Goal: Task Accomplishment & Management: Complete application form

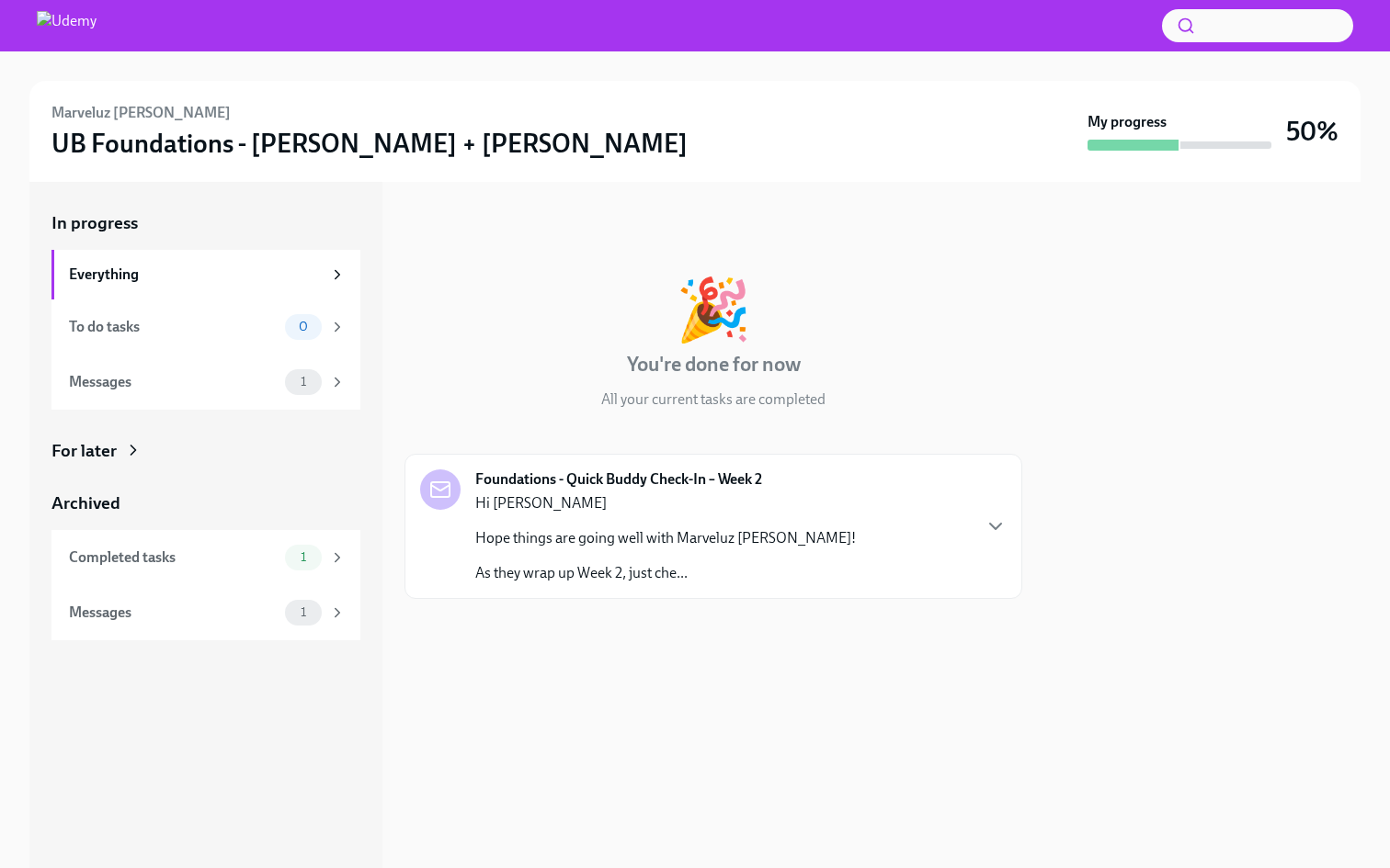
click at [706, 535] on p "Hope things are going well with Marveluz [PERSON_NAME]!" at bounding box center [665, 538] width 380 height 20
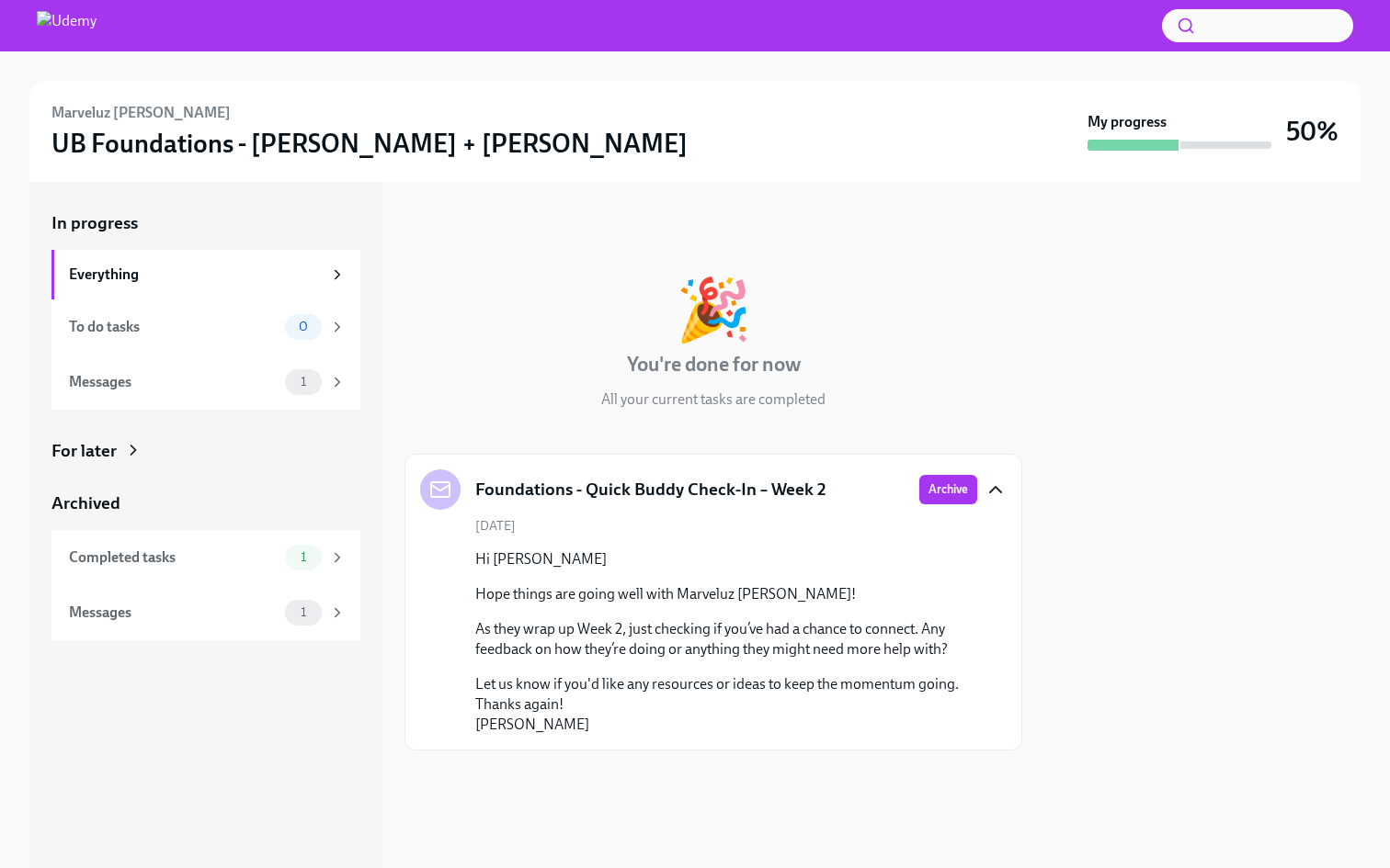
click at [1002, 493] on icon "button" at bounding box center [995, 490] width 22 height 22
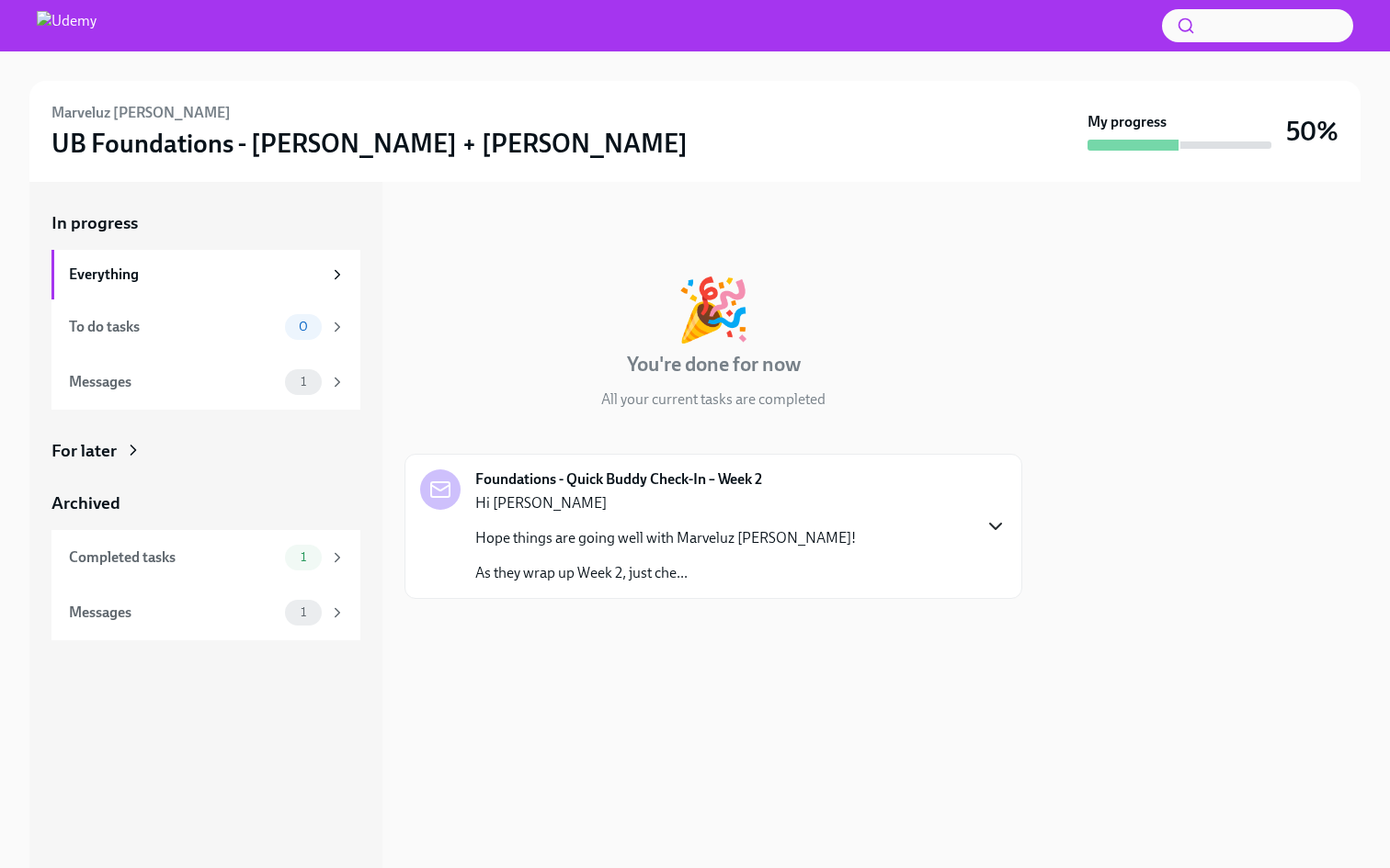
click at [998, 492] on div "Foundations - Quick Buddy Check-In – Week 2 Hi [PERSON_NAME] things are going w…" at bounding box center [713, 526] width 587 height 114
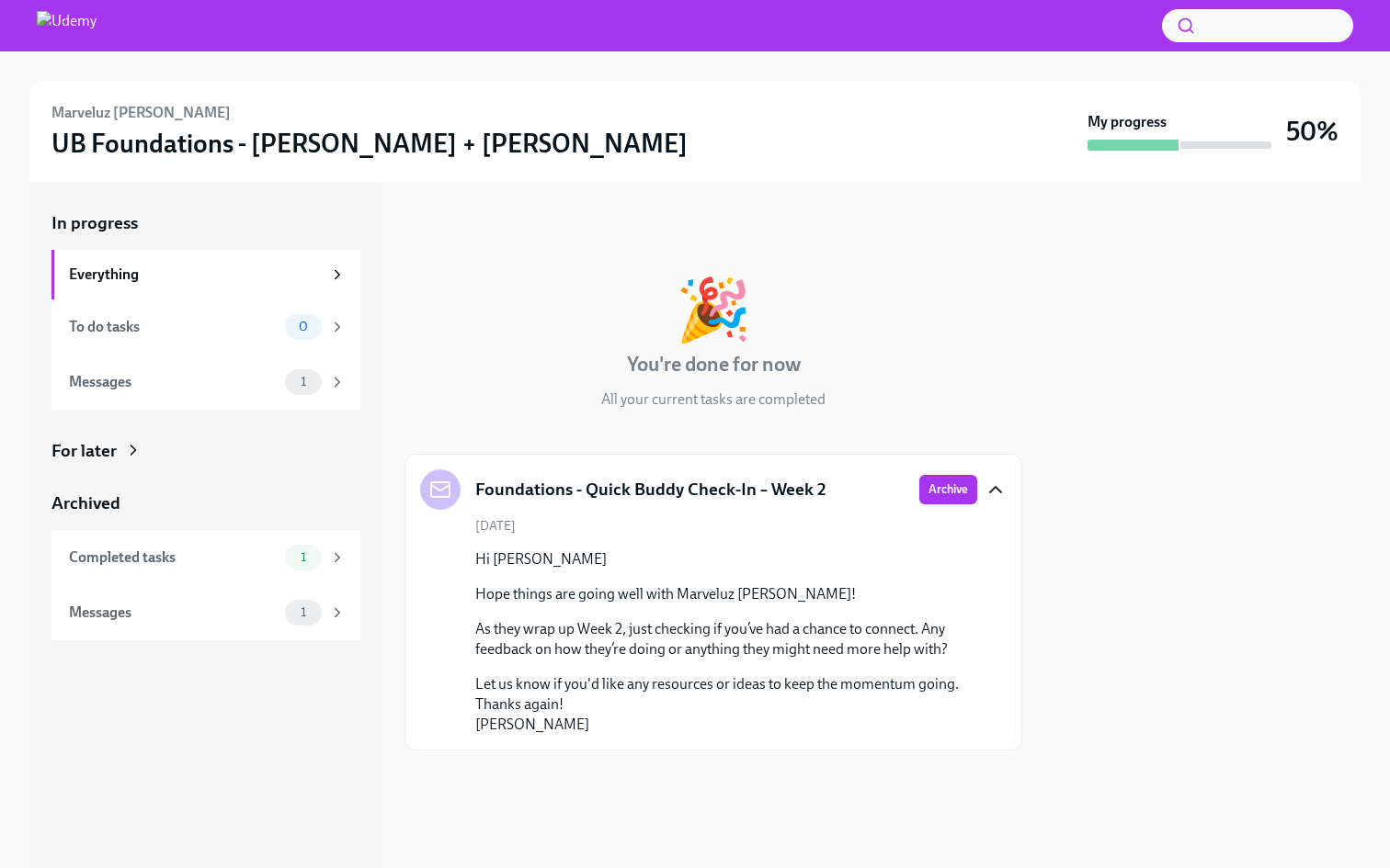
click at [431, 488] on rect at bounding box center [439, 489] width 18 height 15
click at [509, 588] on p "Hope things are going well with Marveluz [PERSON_NAME]!" at bounding box center [726, 594] width 501 height 20
click at [945, 489] on span "Archive" at bounding box center [948, 490] width 40 height 18
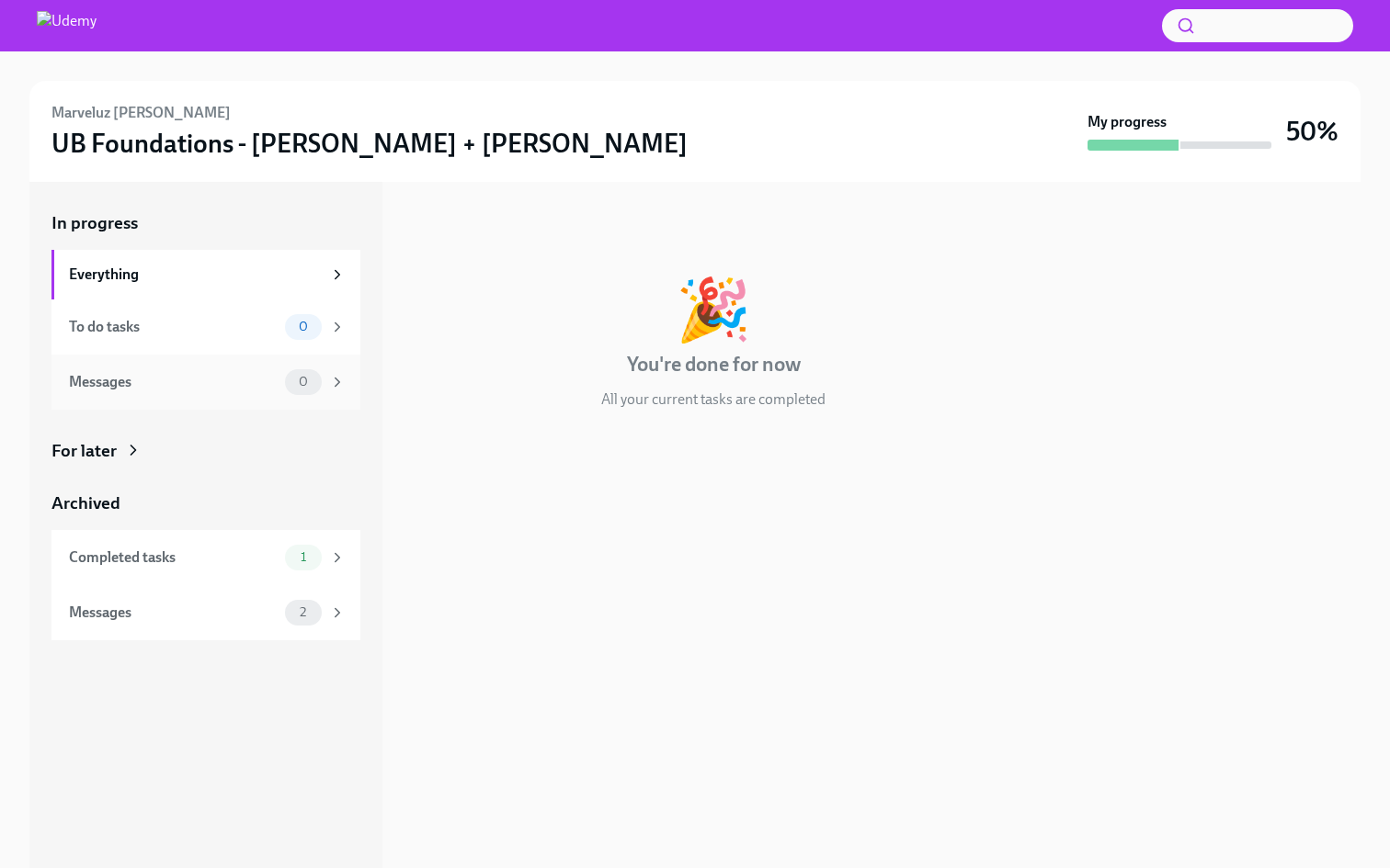
click at [196, 373] on div "Messages" at bounding box center [173, 382] width 209 height 20
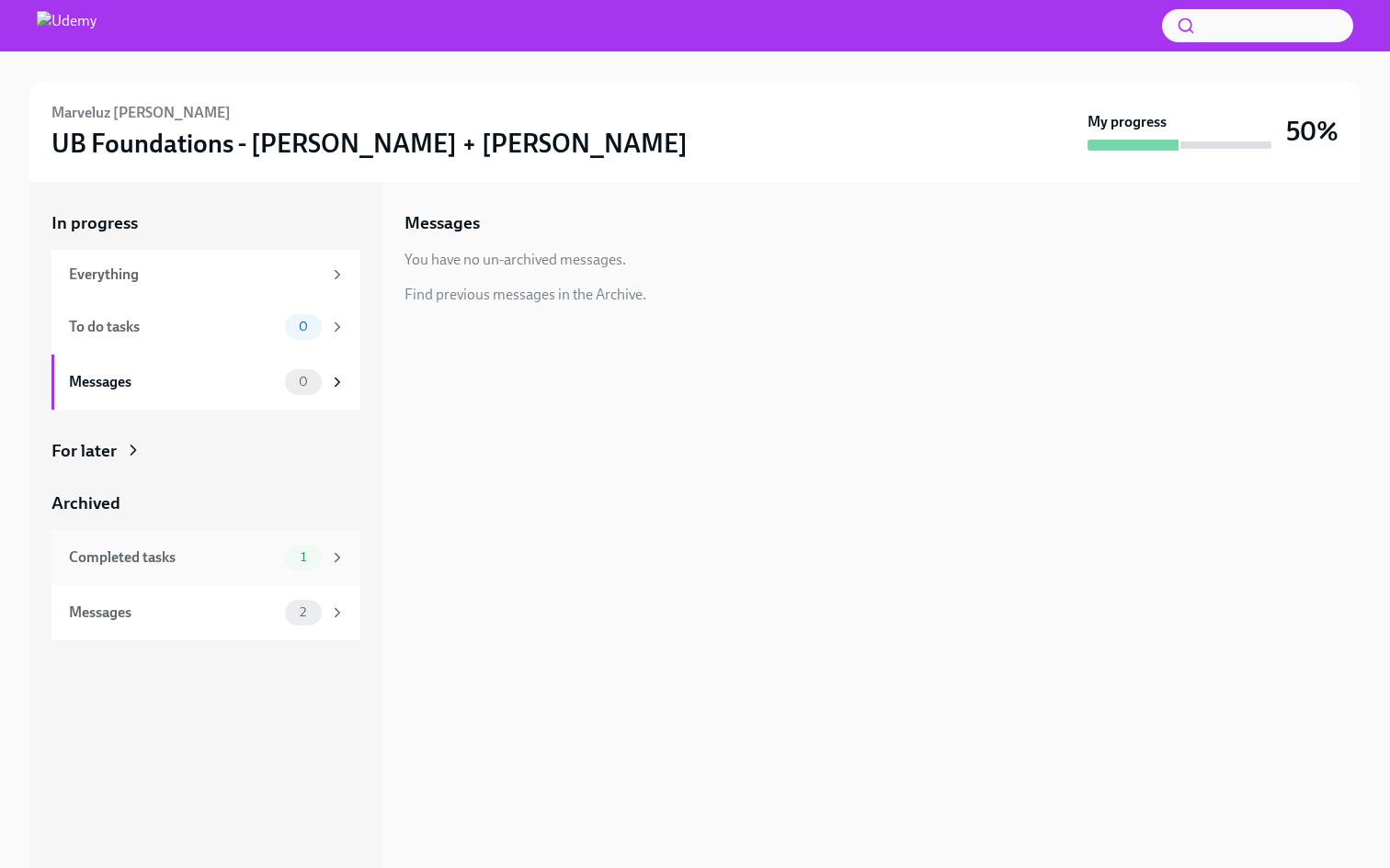
click at [144, 554] on div "Completed tasks" at bounding box center [173, 557] width 209 height 20
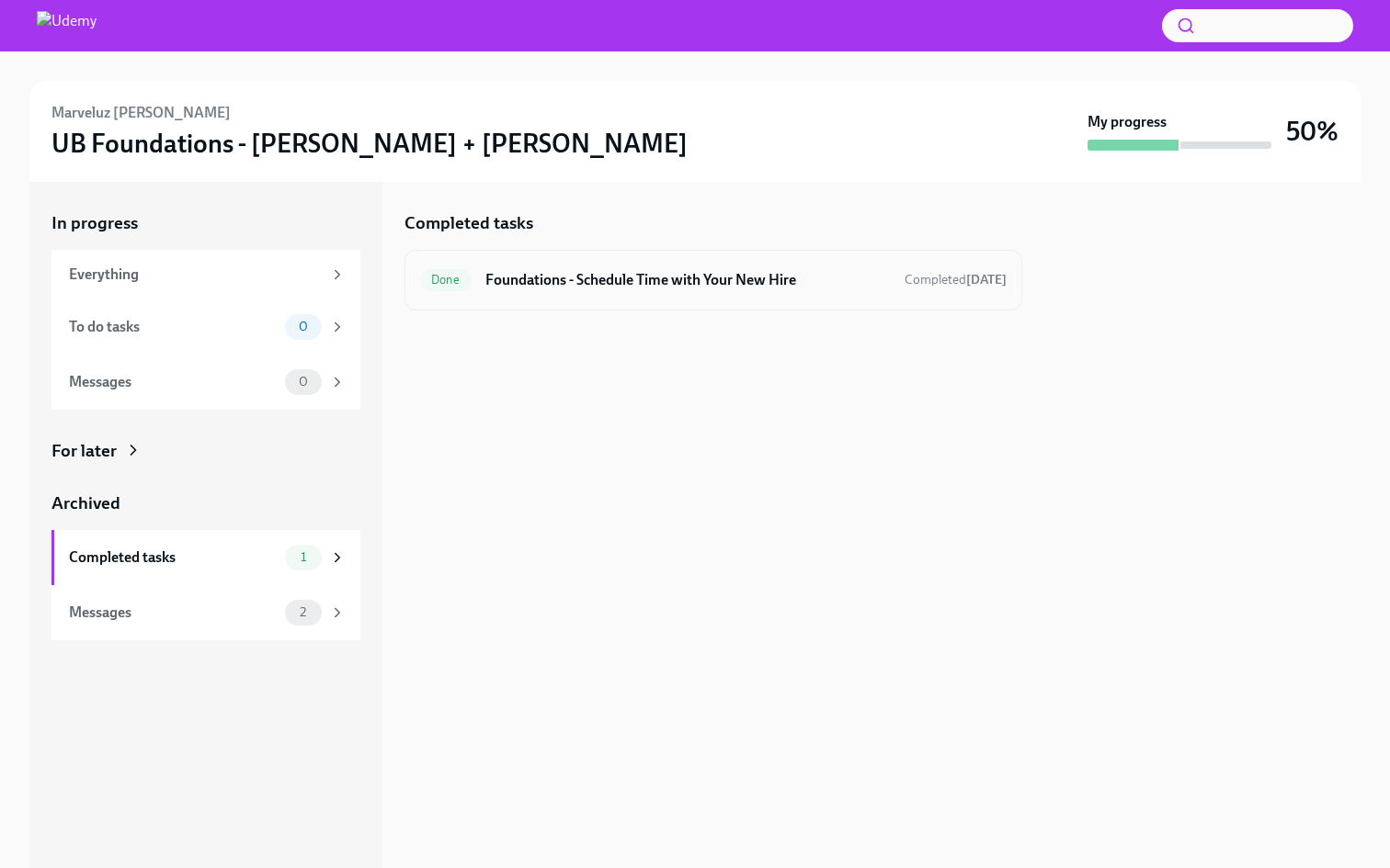
click at [438, 279] on span "Done" at bounding box center [445, 280] width 50 height 14
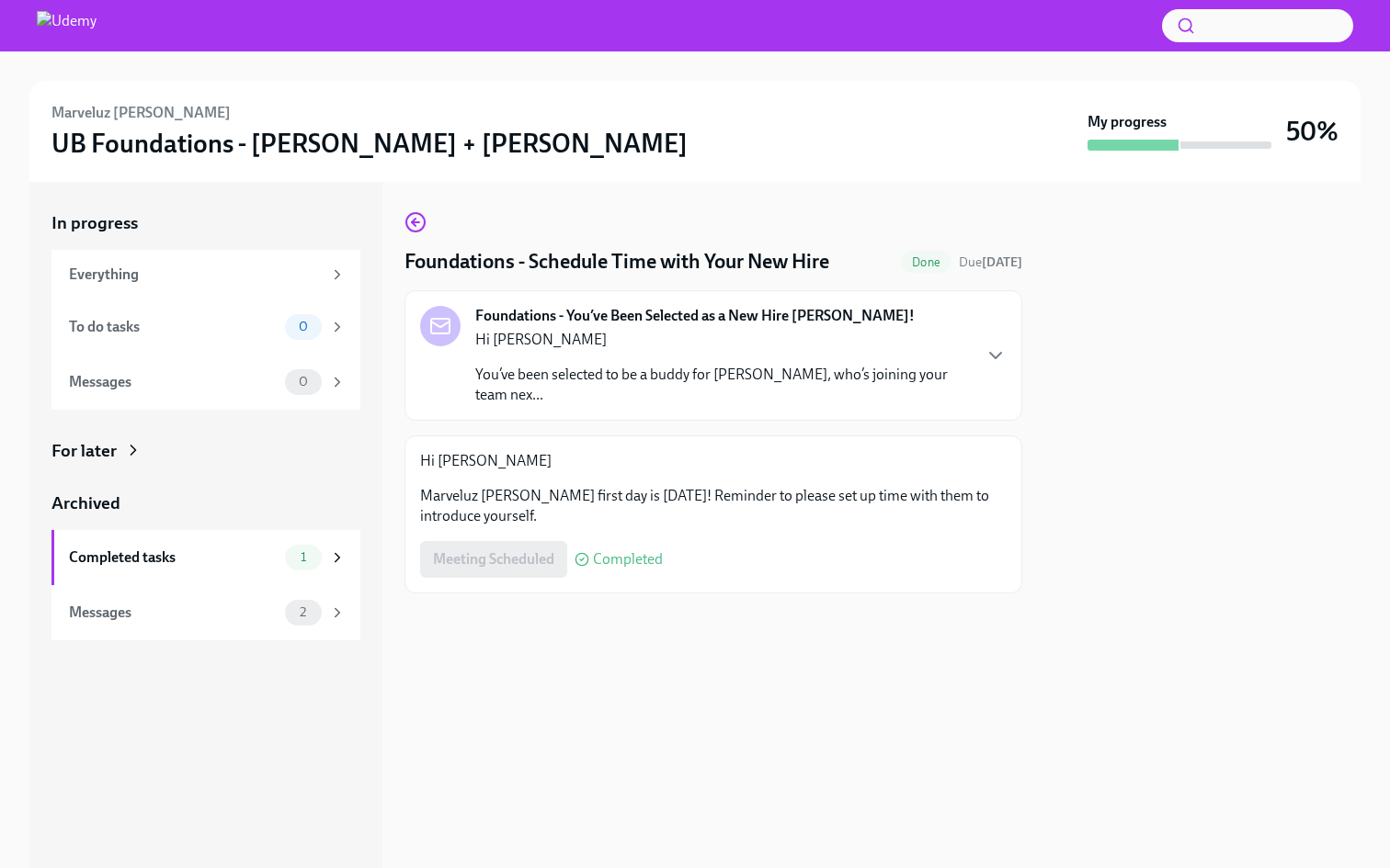
click at [599, 390] on p "You’ve been selected to be a buddy for [PERSON_NAME], who’s joining your team n…" at bounding box center [722, 385] width 495 height 41
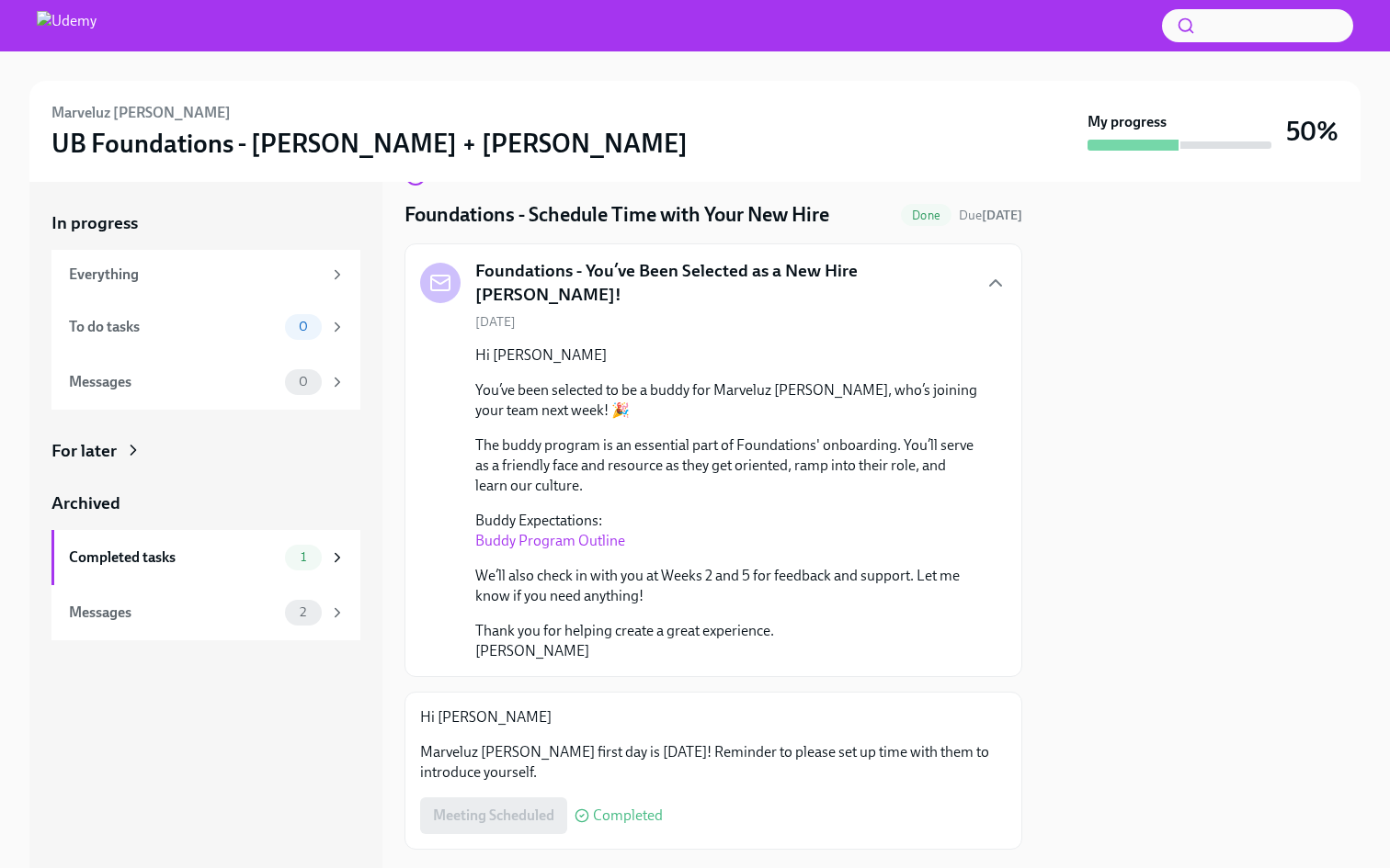
scroll to position [81, 0]
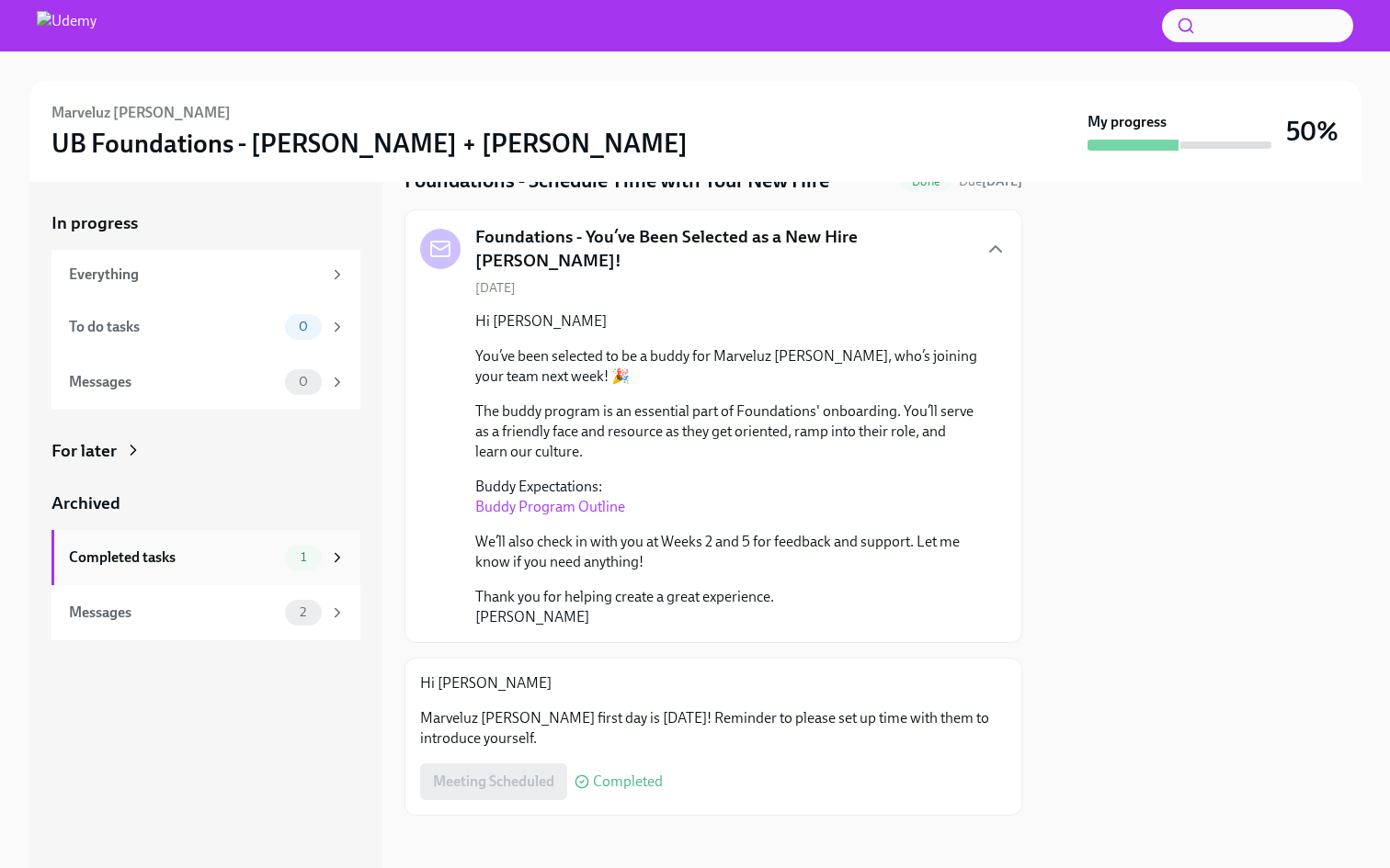
click at [327, 556] on div "1" at bounding box center [315, 557] width 61 height 26
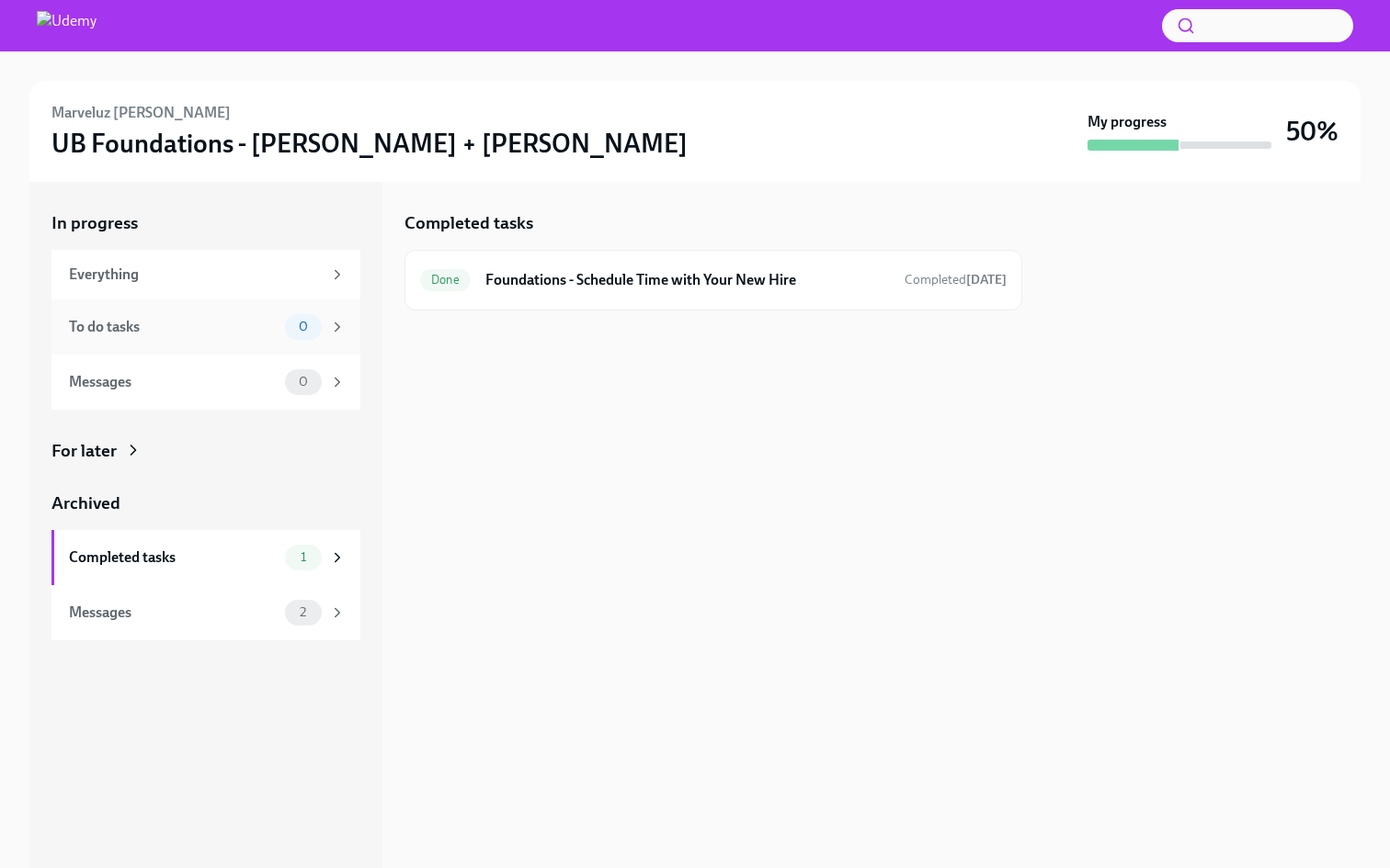
click at [338, 320] on icon at bounding box center [337, 326] width 16 height 16
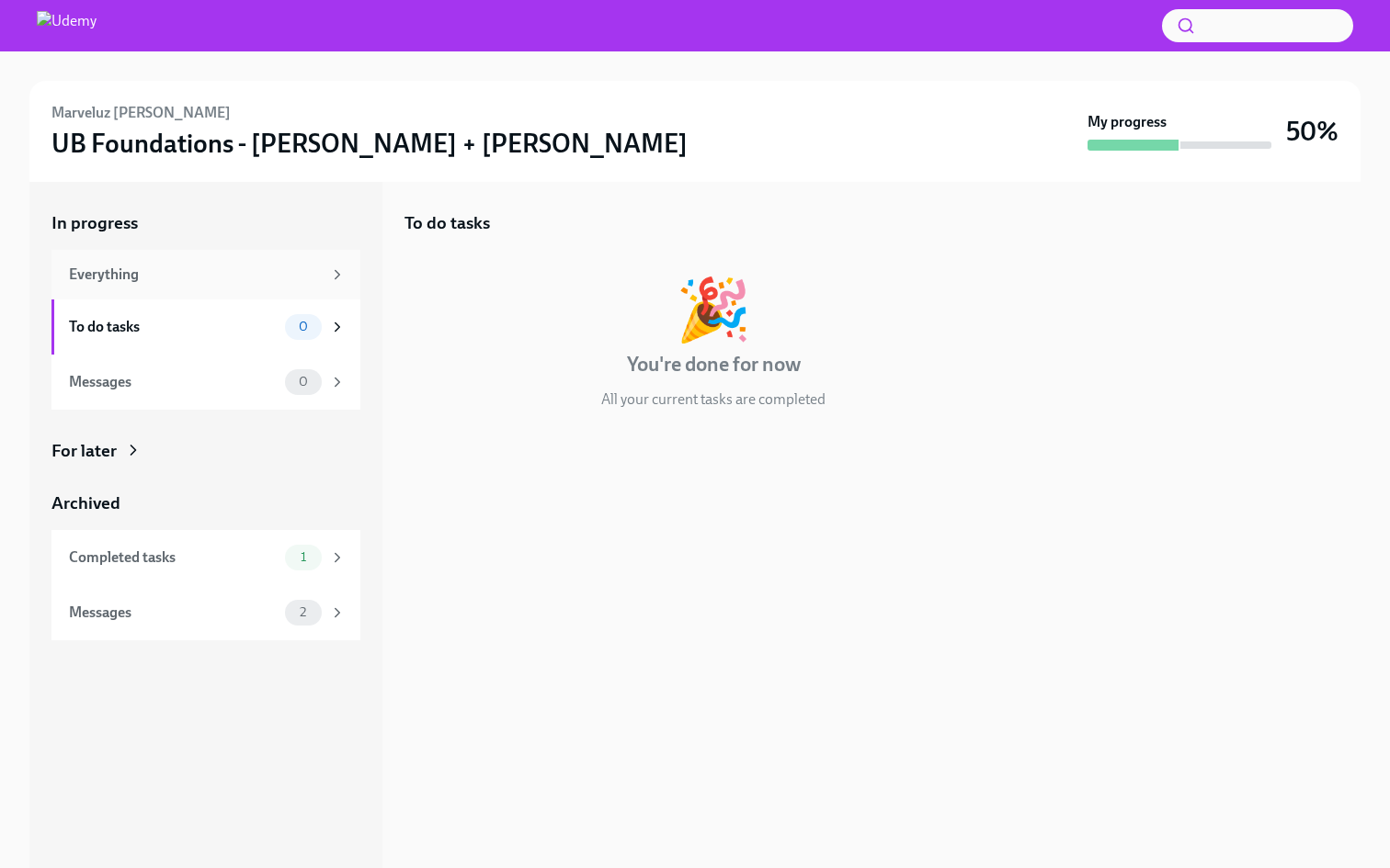
click at [333, 278] on icon at bounding box center [337, 274] width 16 height 16
click at [103, 549] on div "Completed tasks" at bounding box center [173, 557] width 209 height 20
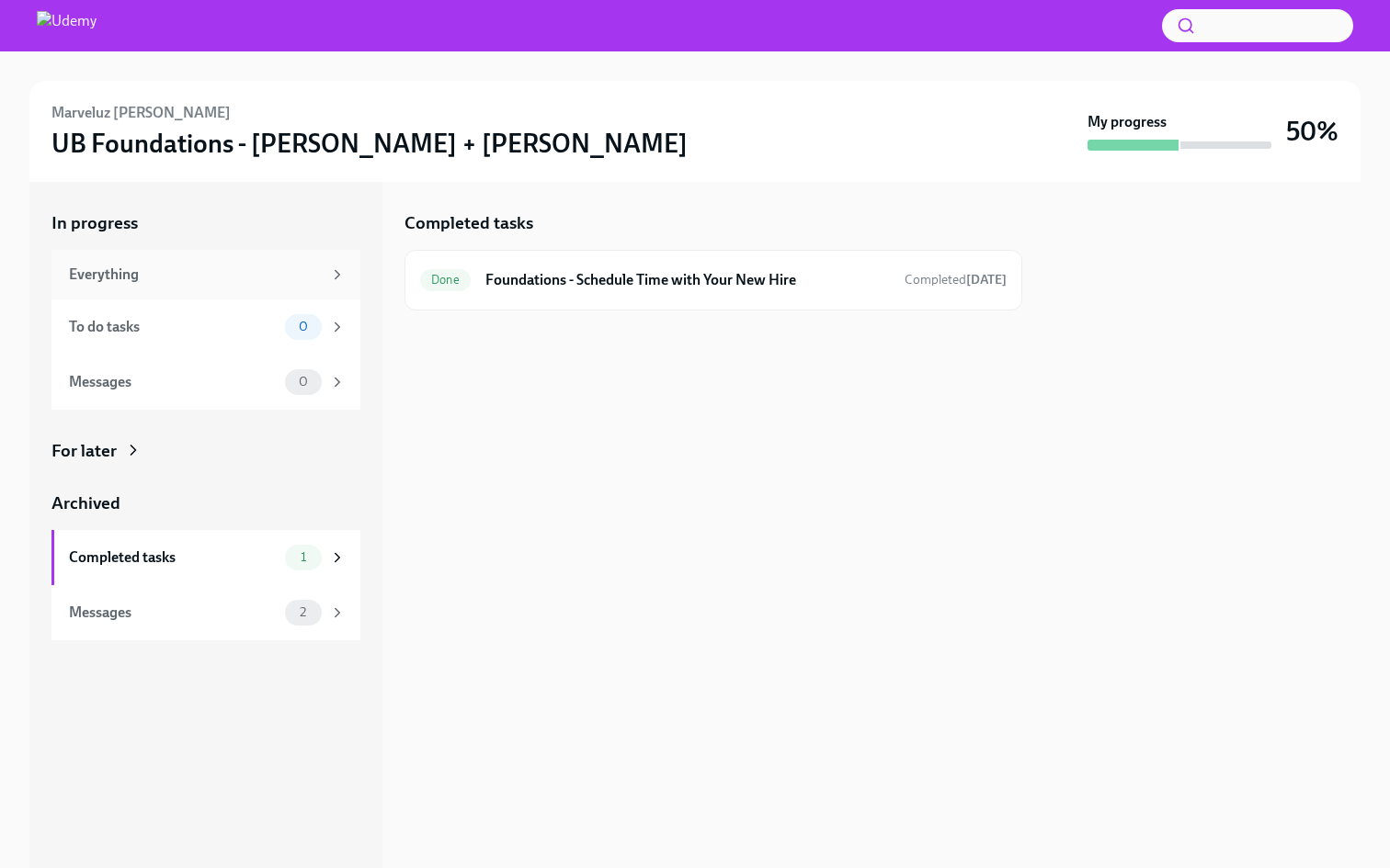
click at [111, 280] on div "Everything" at bounding box center [195, 274] width 253 height 20
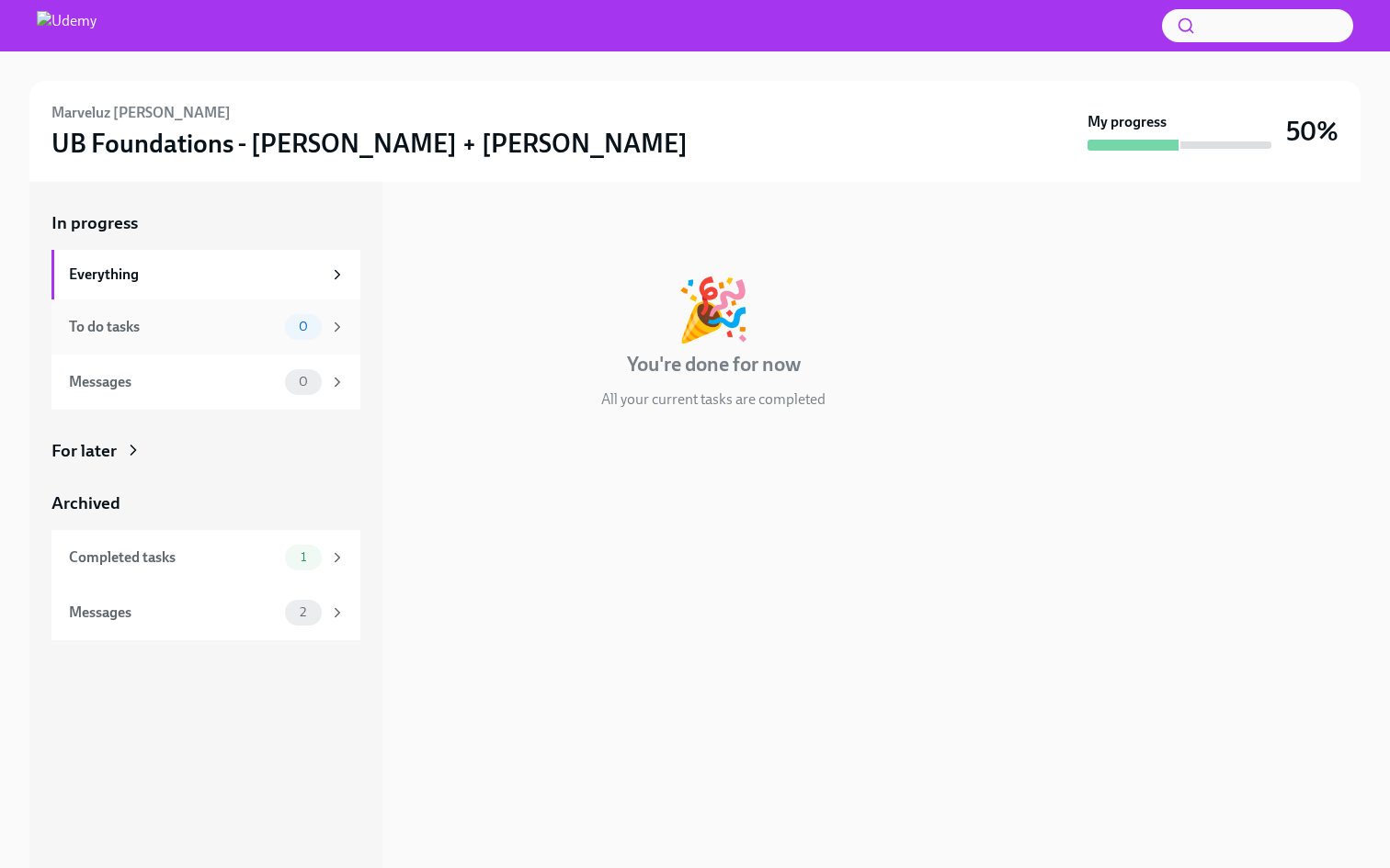
click at [117, 317] on div "To do tasks" at bounding box center [173, 327] width 209 height 20
click at [106, 370] on div "Messages 0" at bounding box center [207, 382] width 277 height 26
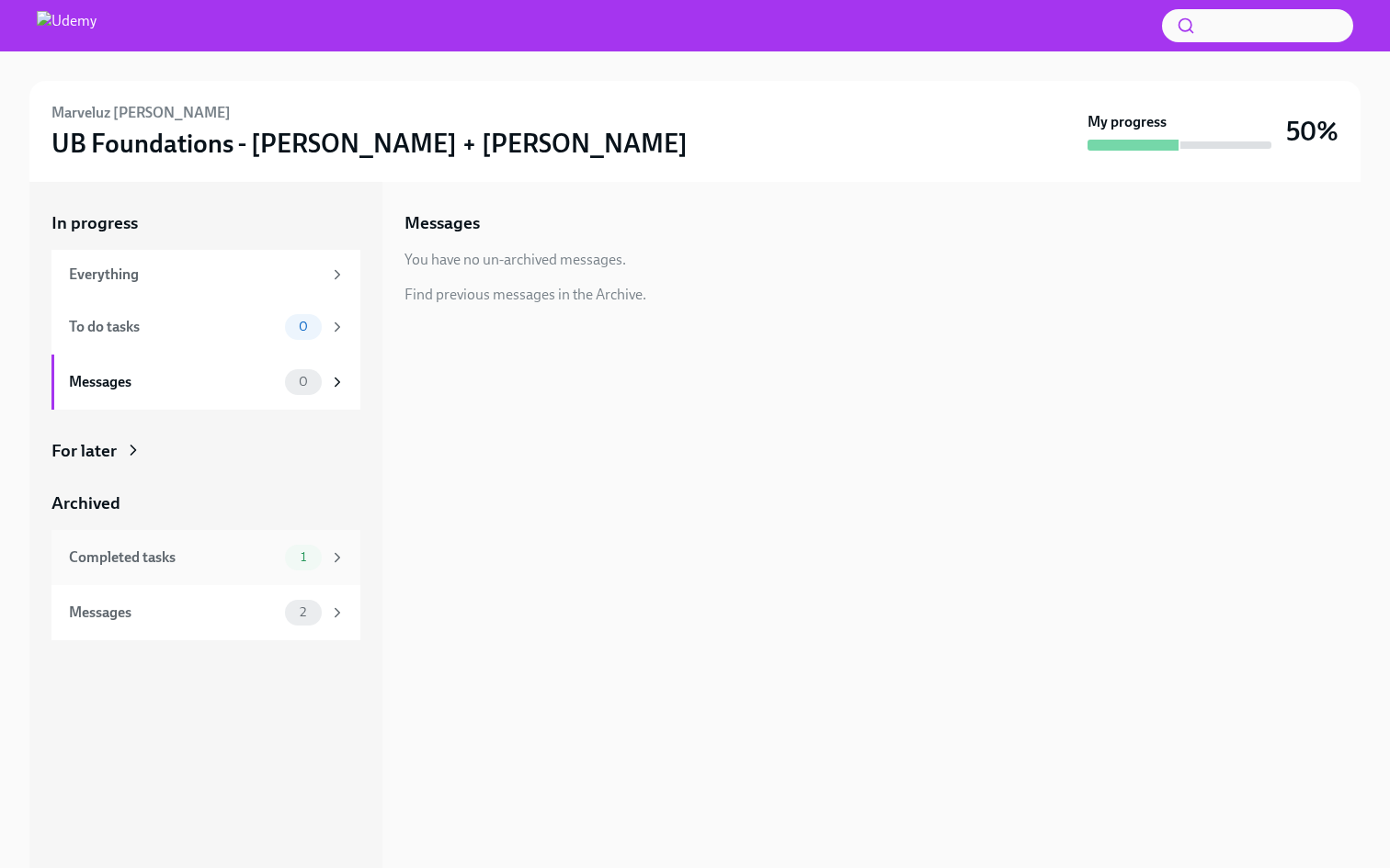
click at [116, 572] on div "Completed tasks 1" at bounding box center [205, 557] width 309 height 55
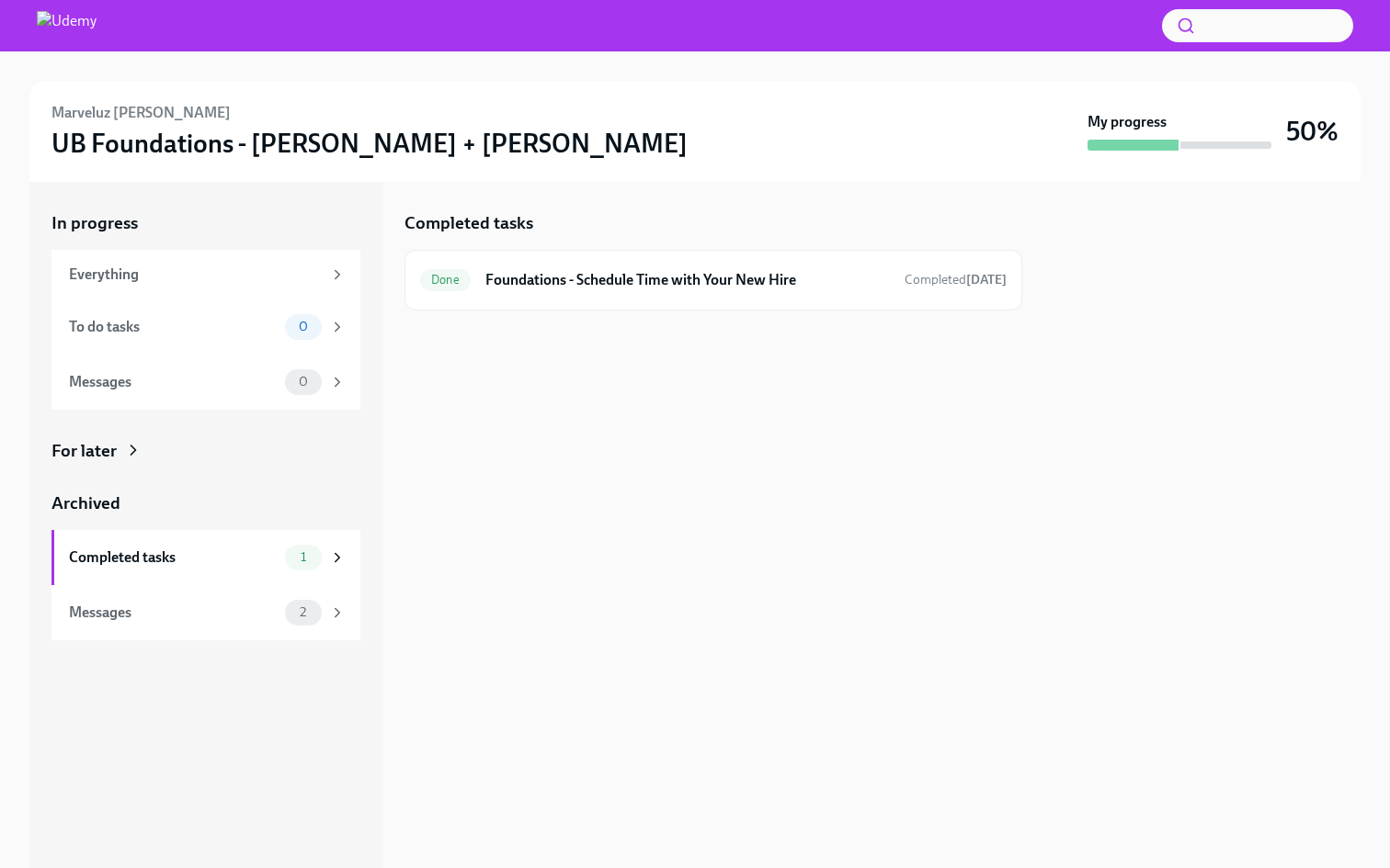
click at [122, 444] on div "For later" at bounding box center [205, 451] width 309 height 24
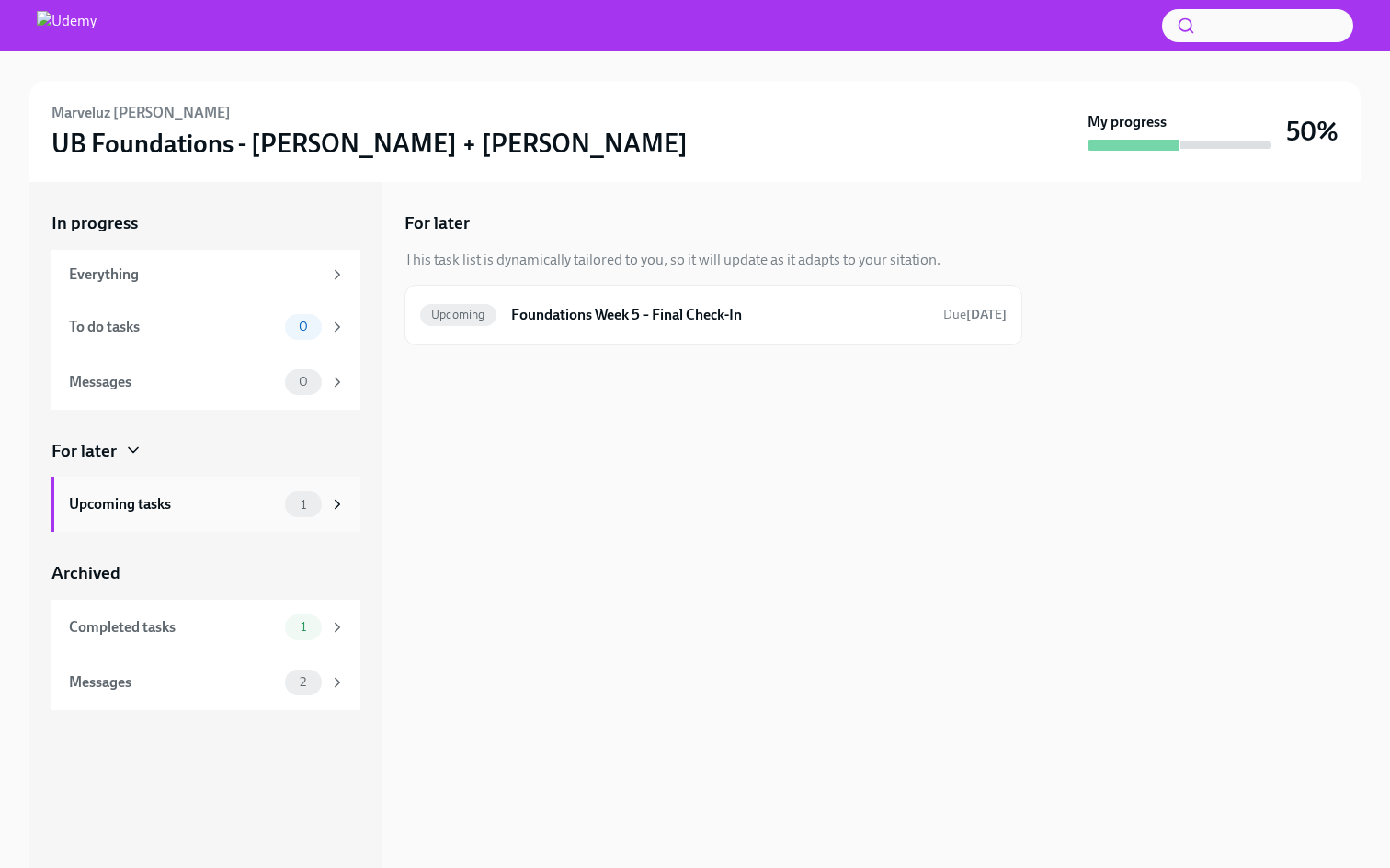
click at [304, 498] on span "1" at bounding box center [303, 505] width 27 height 14
click at [606, 317] on h6 "Foundations Week 5 – Final Check-In" at bounding box center [719, 314] width 417 height 20
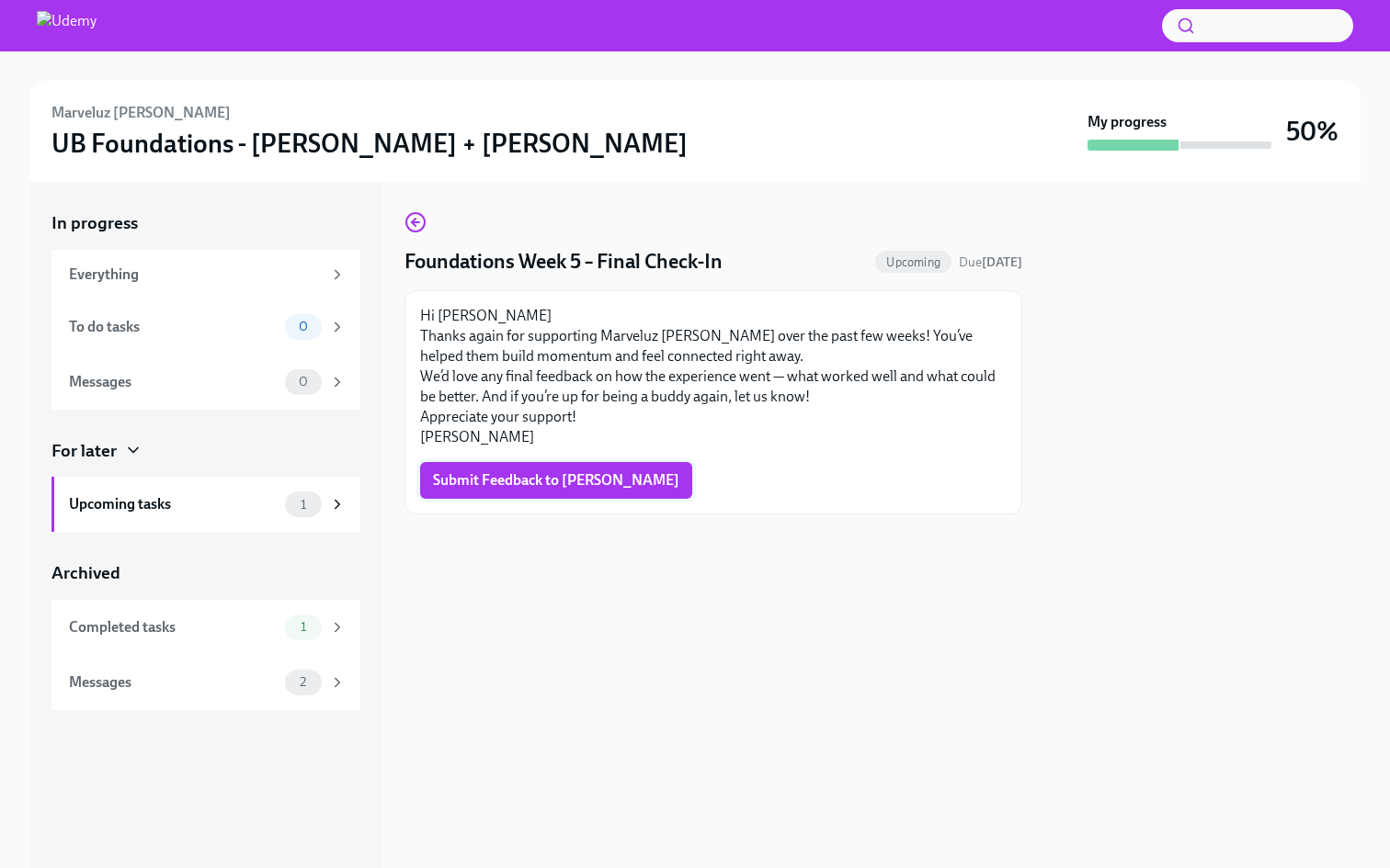
click at [480, 472] on span "Submit Feedback to [PERSON_NAME]" at bounding box center [556, 480] width 246 height 18
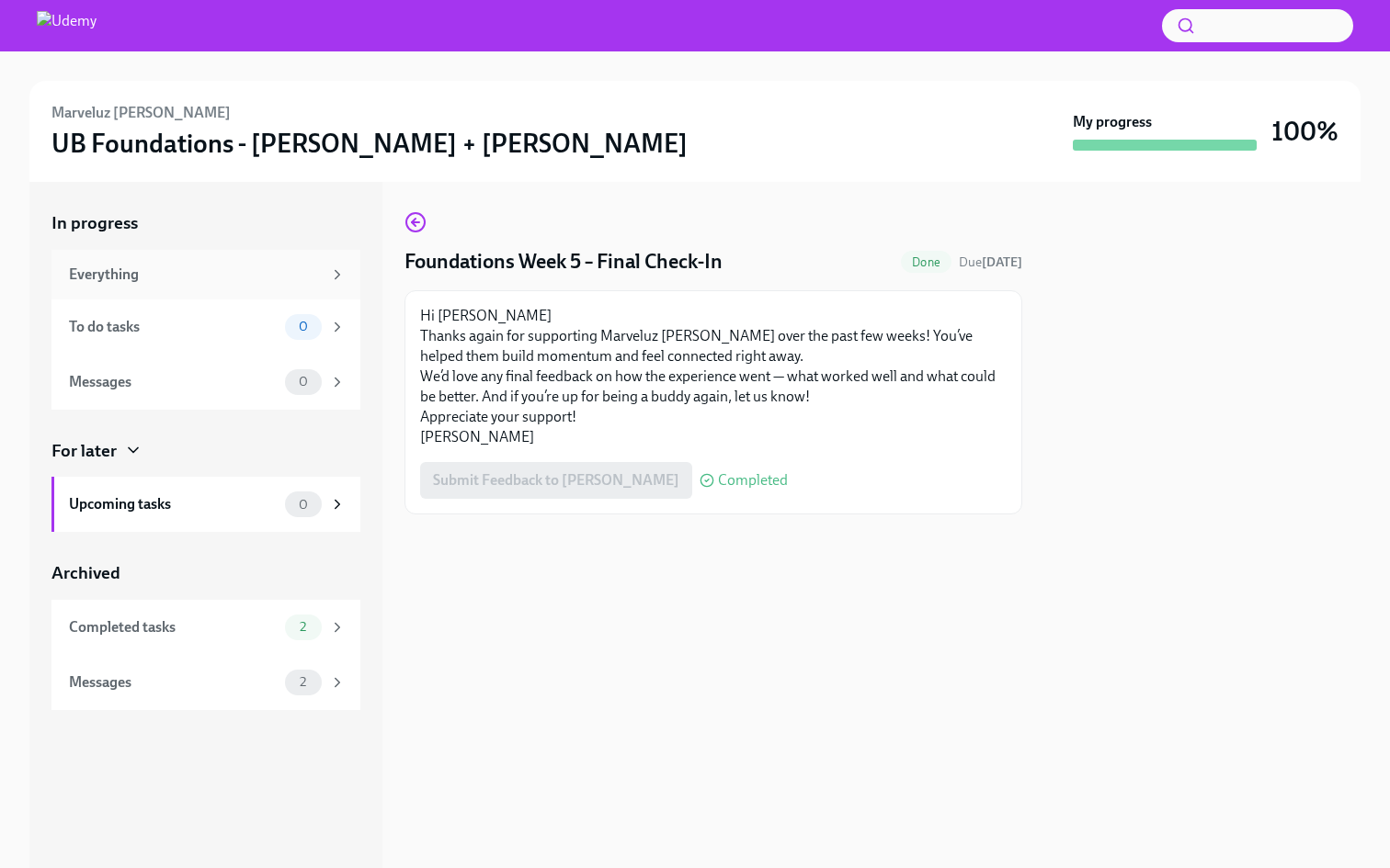
click at [121, 272] on div "Everything" at bounding box center [195, 274] width 253 height 20
